Goal: Information Seeking & Learning: Check status

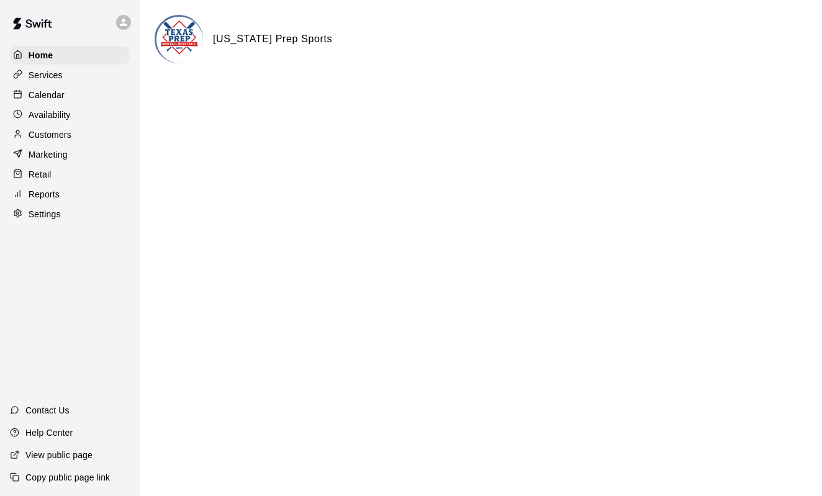
click at [42, 194] on p "Reports" at bounding box center [44, 194] width 31 height 12
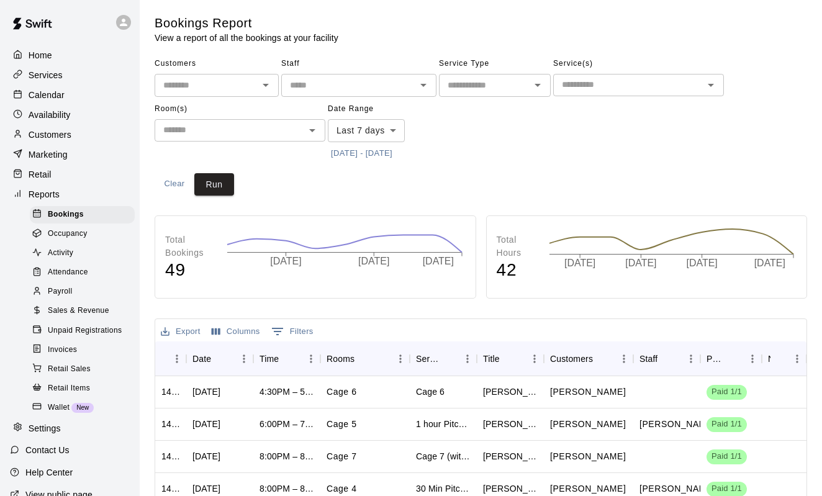
click at [81, 312] on span "Sales & Revenue" at bounding box center [78, 311] width 61 height 12
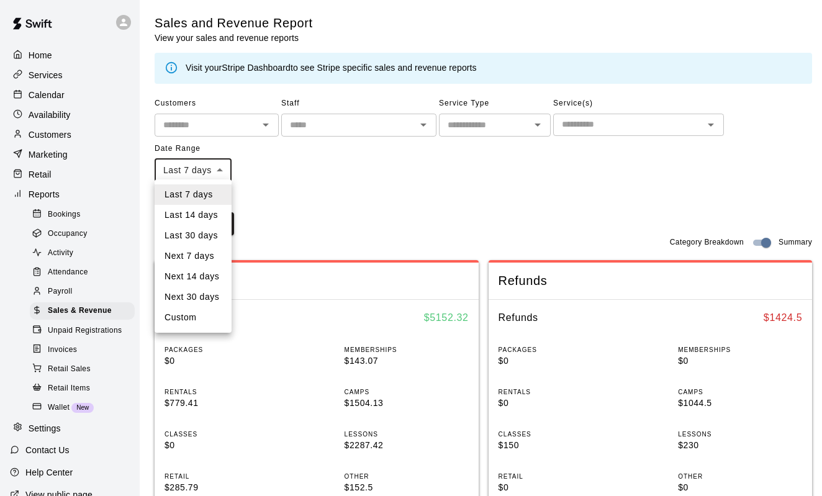
click at [224, 173] on body "Home Services Calendar Availability Customers Marketing Retail Reports Bookings…" at bounding box center [411, 486] width 822 height 973
click at [261, 163] on div at bounding box center [411, 248] width 822 height 496
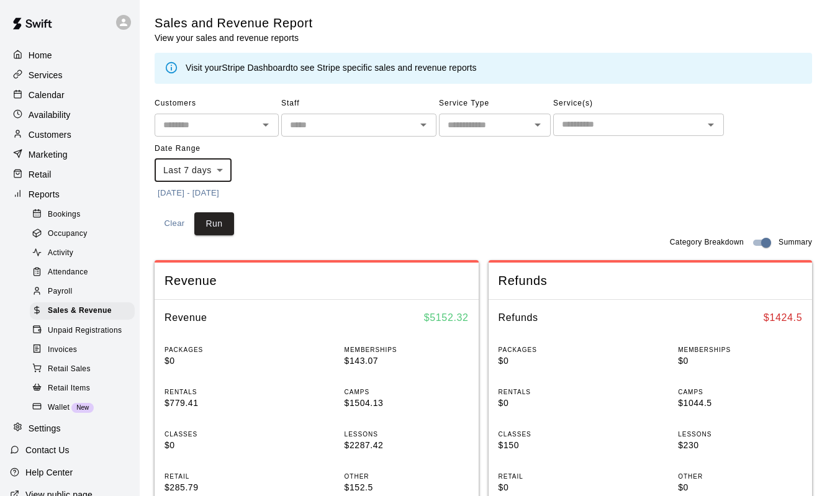
click at [219, 167] on body "Home Services Calendar Availability Customers Marketing Retail Reports Bookings…" at bounding box center [411, 486] width 822 height 973
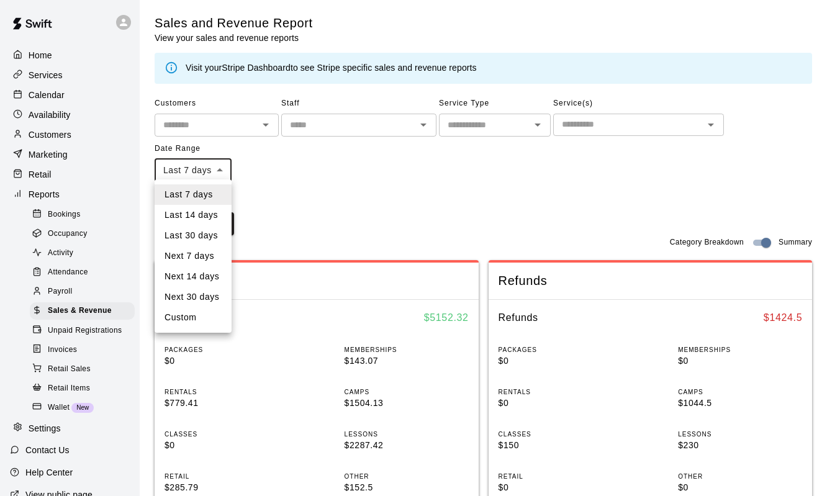
click at [279, 176] on div at bounding box center [411, 248] width 822 height 496
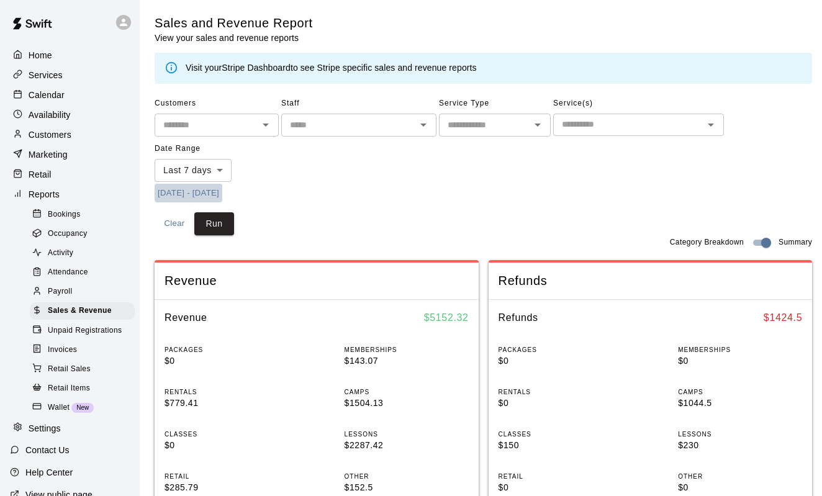
click at [177, 189] on button "[DATE] - [DATE]" at bounding box center [189, 193] width 68 height 19
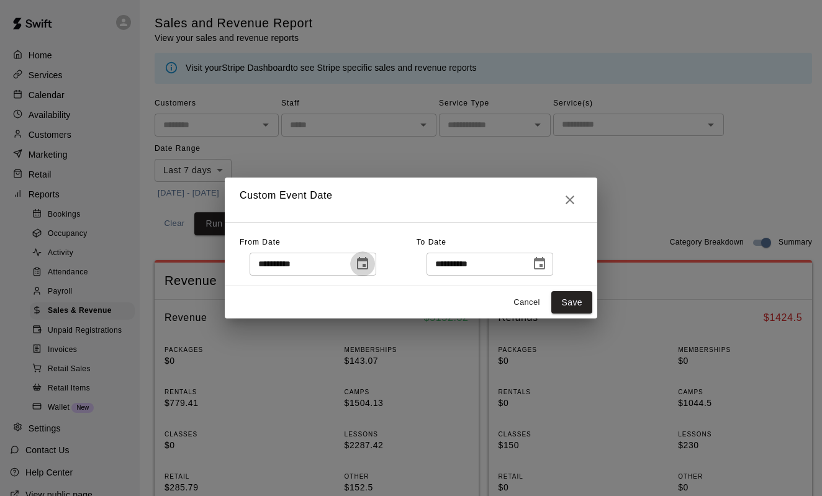
click at [368, 265] on icon "Choose date, selected date is Sep 3, 2025" at bounding box center [362, 263] width 11 height 12
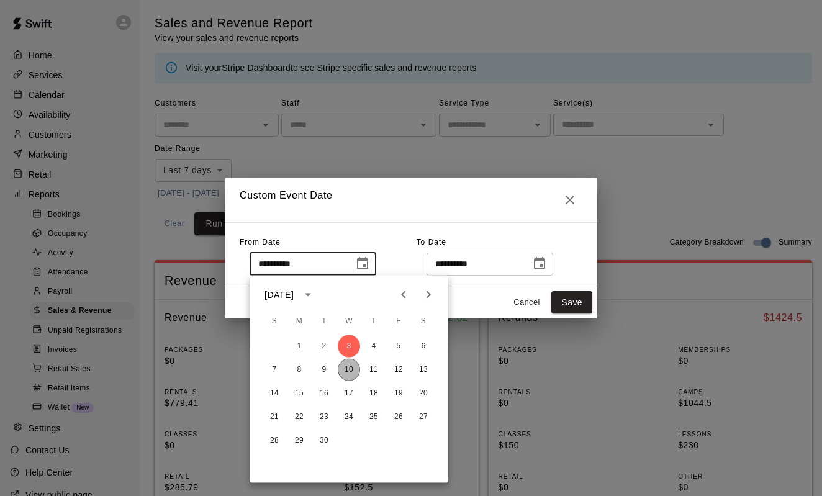
click at [353, 372] on button "10" at bounding box center [349, 370] width 22 height 22
type input "**********"
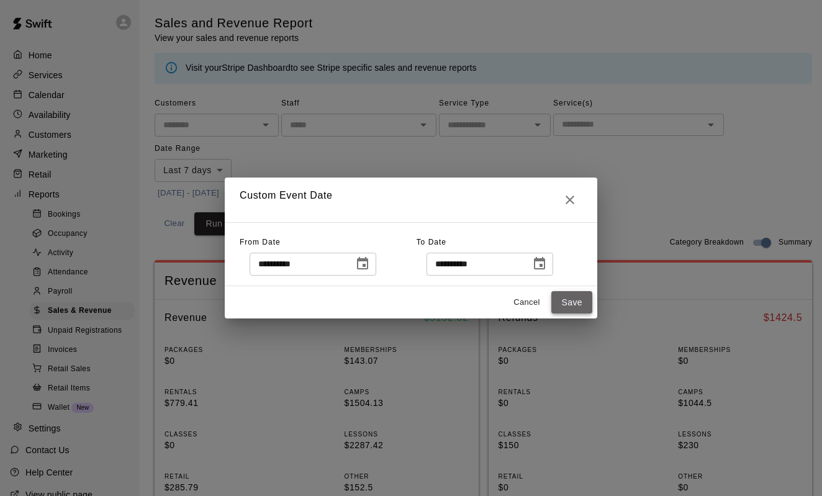
click at [583, 306] on button "Save" at bounding box center [571, 302] width 41 height 23
type input "******"
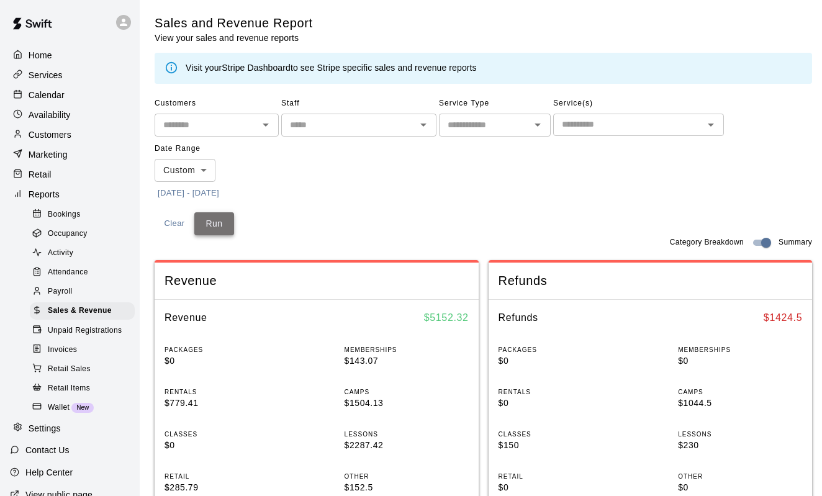
click at [204, 222] on button "Run" at bounding box center [214, 223] width 40 height 23
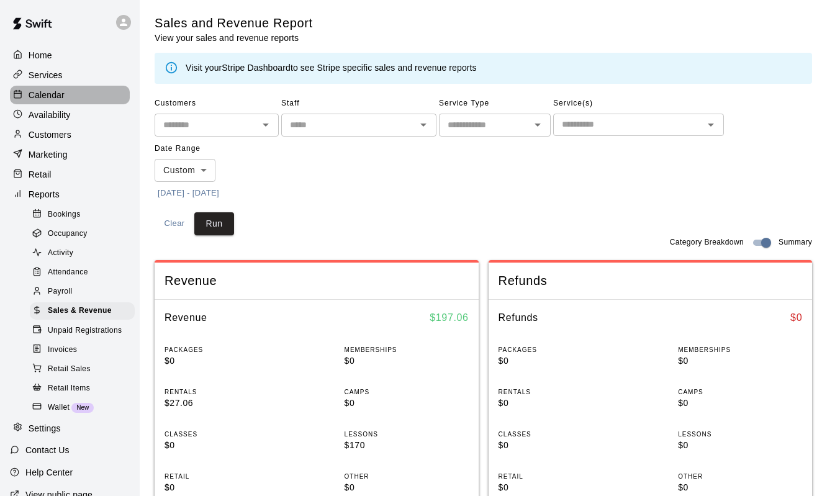
click at [50, 89] on p "Calendar" at bounding box center [47, 95] width 36 height 12
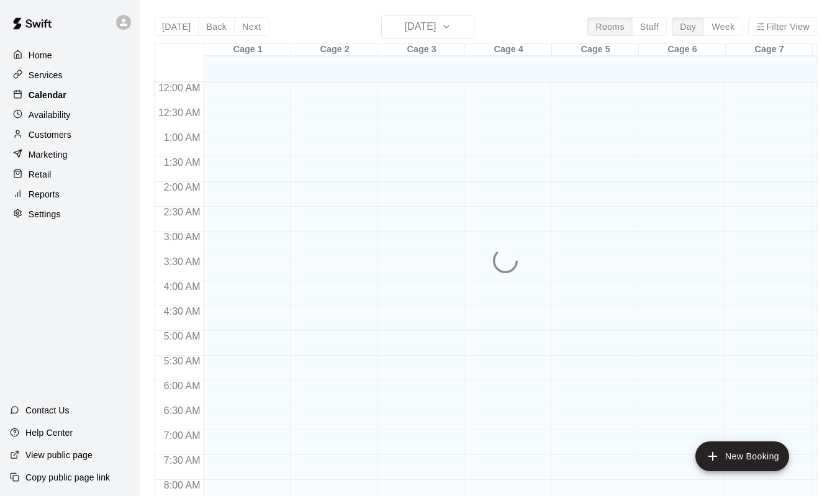
scroll to position [728, 0]
